Goal: Transaction & Acquisition: Purchase product/service

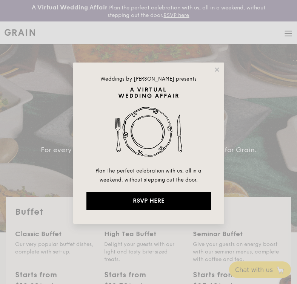
select select
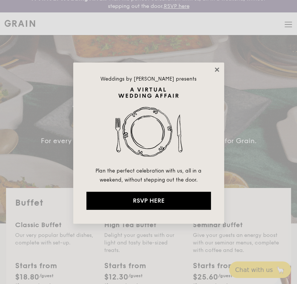
click at [217, 69] on icon at bounding box center [216, 69] width 4 height 4
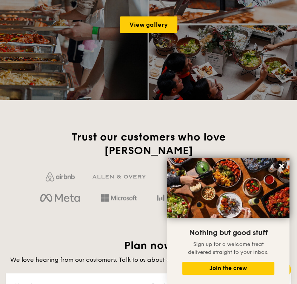
scroll to position [1128, 0]
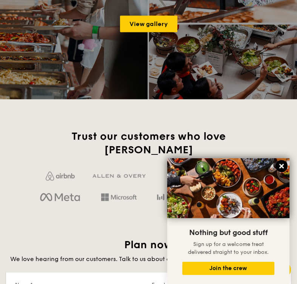
click at [281, 168] on icon at bounding box center [281, 166] width 5 height 5
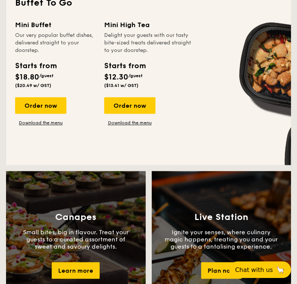
scroll to position [557, 0]
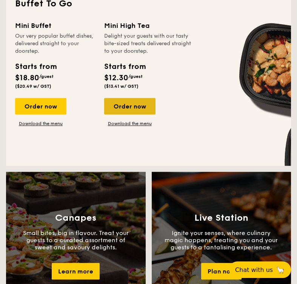
click at [135, 102] on div "Order now" at bounding box center [129, 106] width 51 height 17
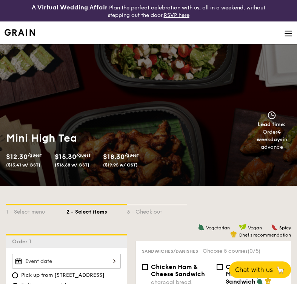
select select
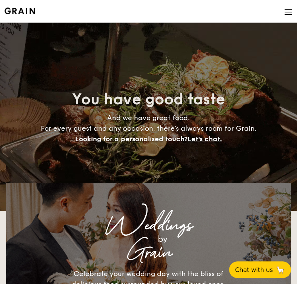
scroll to position [1268, 0]
